Goal: Browse casually: Explore the website without a specific task or goal

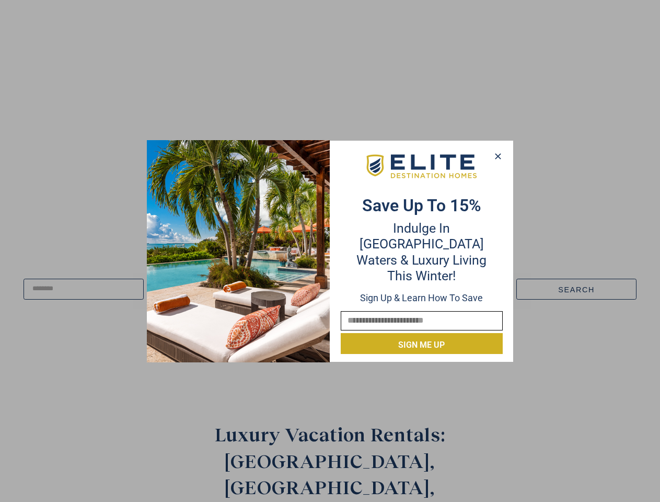
click at [330, 251] on div "Save up to 15% Indulge in Turquoise Waters & Luxury Living this winter! Sign up…" at bounding box center [421, 251] width 183 height 206
click at [498, 156] on icon at bounding box center [498, 156] width 6 height 6
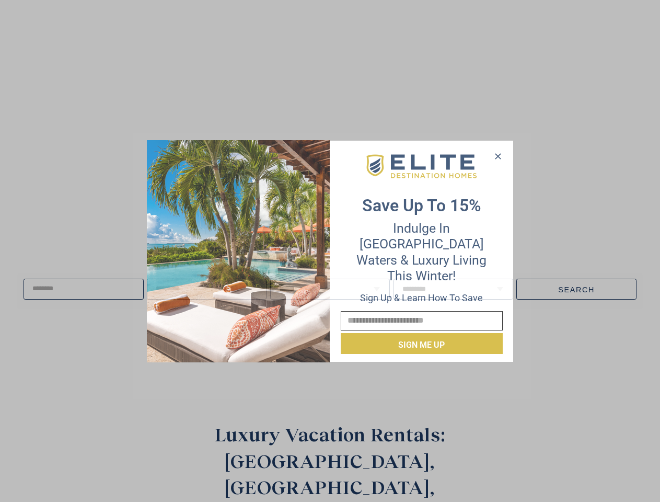
click at [498, 156] on icon at bounding box center [498, 156] width 6 height 6
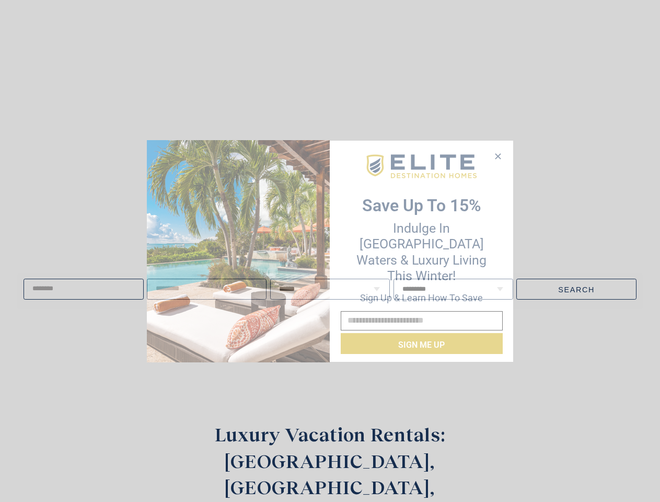
click at [498, 156] on icon at bounding box center [498, 156] width 6 height 6
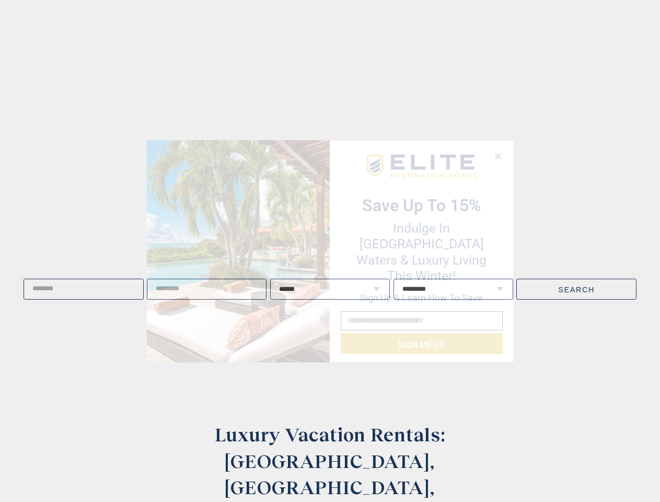
click at [238, 251] on span "Live well, travel often." at bounding box center [136, 251] width 229 height 26
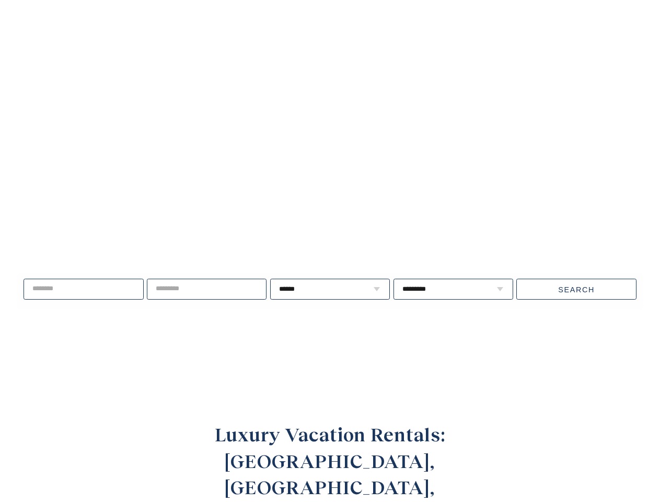
click at [422, 174] on video at bounding box center [330, 191] width 764 height 382
click at [422, 336] on div "Live well, travel often. ****** * * * * * * * * * ** ** ** ** ** ** **" at bounding box center [330, 289] width 660 height 134
